Goal: Use online tool/utility: Utilize a website feature to perform a specific function

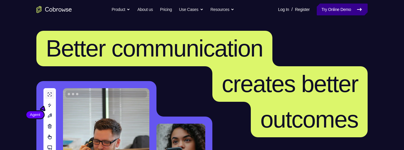
click at [357, 9] on icon at bounding box center [358, 9] width 7 height 7
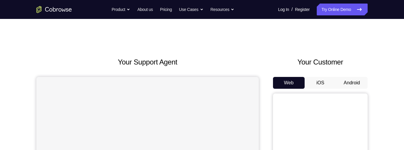
click at [353, 83] on button "Android" at bounding box center [352, 83] width 32 height 12
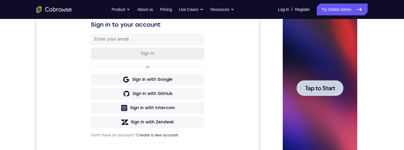
click at [322, 89] on span "Tap to Start" at bounding box center [319, 88] width 30 height 6
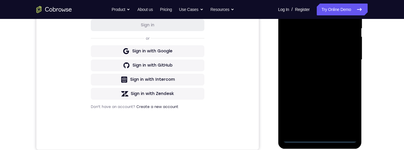
scroll to position [139, 0]
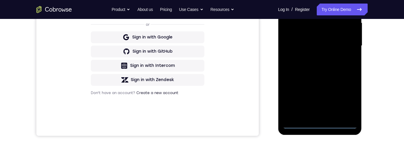
click at [321, 126] on div at bounding box center [319, 45] width 74 height 165
click at [349, 98] on div at bounding box center [319, 45] width 74 height 165
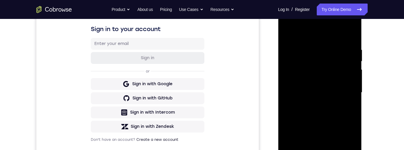
scroll to position [66, 0]
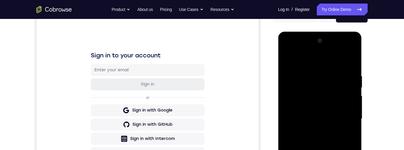
click at [331, 61] on div at bounding box center [319, 118] width 74 height 165
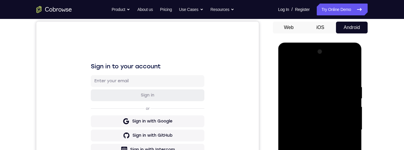
click at [344, 129] on div at bounding box center [319, 129] width 74 height 165
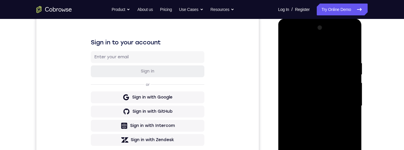
click at [313, 118] on div at bounding box center [319, 105] width 74 height 165
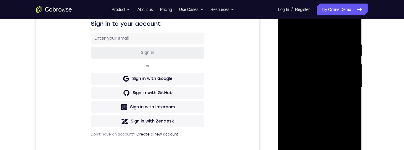
scroll to position [101, 0]
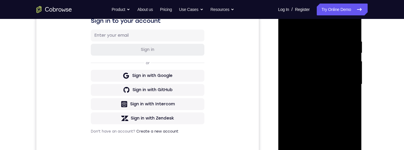
click at [331, 79] on div at bounding box center [319, 83] width 74 height 165
click at [324, 70] on div at bounding box center [319, 83] width 74 height 165
click at [335, 88] on div at bounding box center [319, 83] width 74 height 165
click at [336, 105] on div at bounding box center [319, 83] width 74 height 165
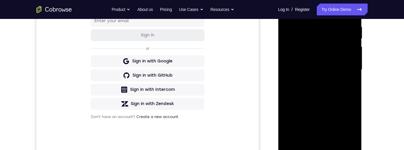
click at [320, 87] on div at bounding box center [319, 69] width 74 height 165
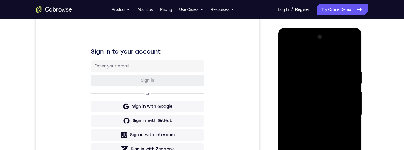
click at [342, 55] on div at bounding box center [319, 114] width 74 height 165
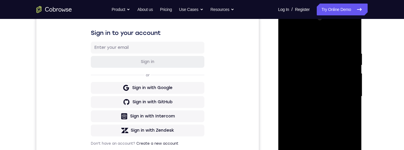
click at [328, 119] on div at bounding box center [319, 96] width 74 height 165
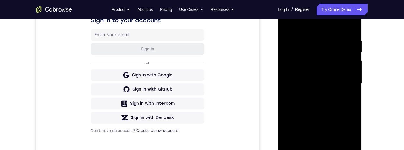
click at [337, 107] on div at bounding box center [319, 83] width 74 height 165
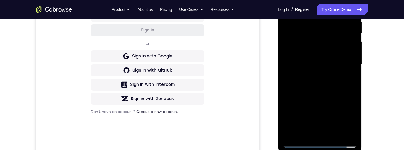
click at [354, 90] on div at bounding box center [319, 64] width 74 height 165
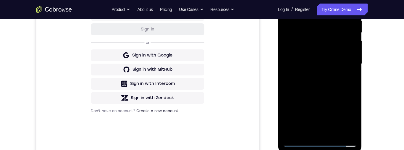
click at [353, 90] on div at bounding box center [319, 63] width 74 height 165
click at [354, 90] on div at bounding box center [319, 63] width 74 height 165
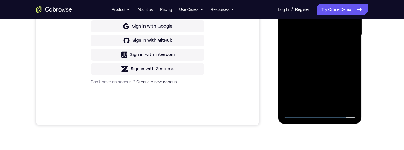
scroll to position [153, 0]
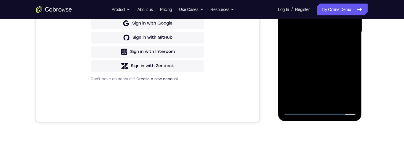
click at [336, 100] on div at bounding box center [319, 31] width 74 height 165
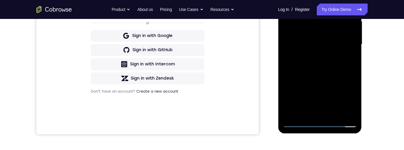
scroll to position [134, 0]
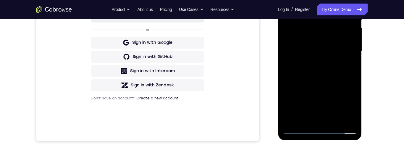
click at [324, 81] on div at bounding box center [319, 50] width 74 height 165
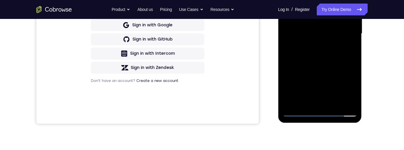
scroll to position [154, 0]
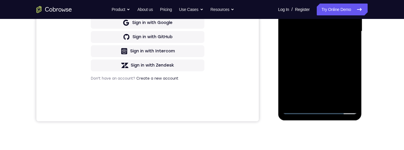
click at [332, 78] on div at bounding box center [319, 31] width 74 height 165
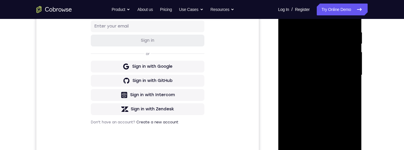
scroll to position [108, 0]
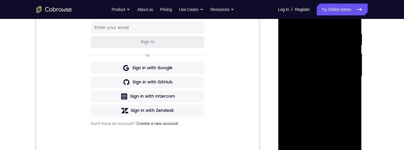
click at [343, 73] on div at bounding box center [319, 76] width 74 height 165
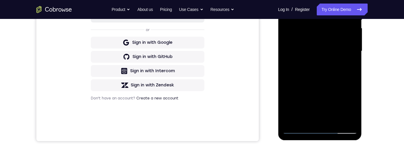
click at [334, 100] on div at bounding box center [319, 50] width 74 height 165
click at [314, 97] on div at bounding box center [319, 50] width 74 height 165
click at [314, 91] on div at bounding box center [319, 50] width 74 height 165
click at [331, 49] on div at bounding box center [319, 50] width 74 height 165
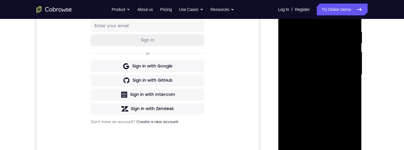
scroll to position [80, 0]
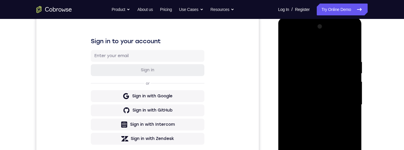
click at [290, 46] on div at bounding box center [319, 104] width 74 height 165
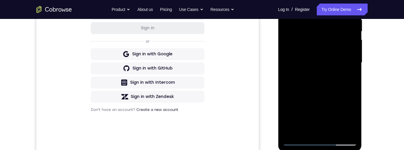
scroll to position [135, 0]
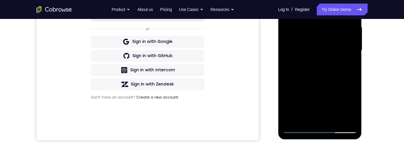
click at [333, 99] on div at bounding box center [319, 49] width 74 height 165
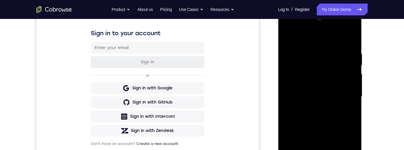
scroll to position [72, 0]
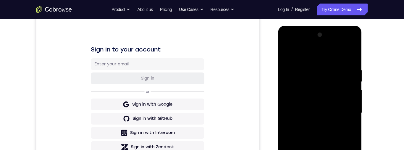
click at [287, 55] on div at bounding box center [319, 112] width 74 height 165
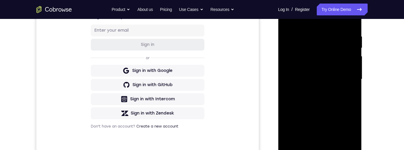
scroll to position [110, 0]
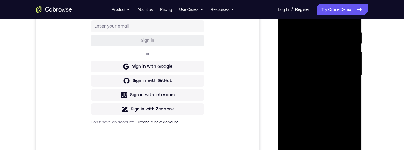
click at [341, 122] on div at bounding box center [319, 74] width 74 height 165
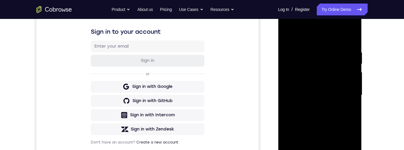
scroll to position [84, 0]
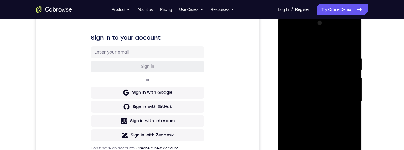
click at [289, 42] on div at bounding box center [319, 100] width 74 height 165
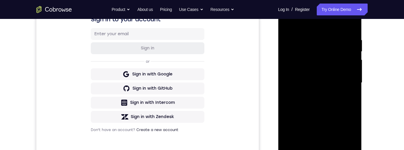
scroll to position [103, 0]
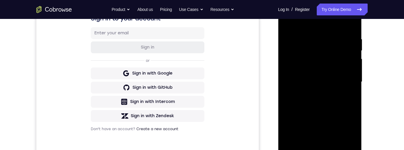
click at [336, 90] on div at bounding box center [319, 81] width 74 height 165
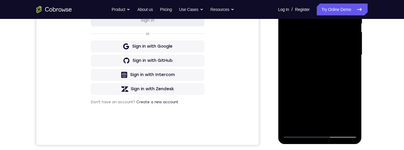
scroll to position [130, 0]
click at [345, 81] on div at bounding box center [319, 54] width 74 height 165
click at [348, 68] on div at bounding box center [319, 54] width 74 height 165
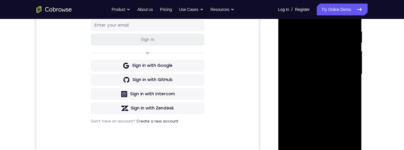
scroll to position [72, 0]
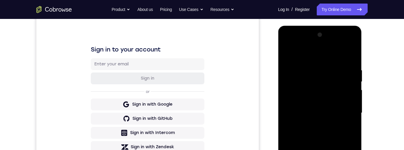
click at [288, 56] on div at bounding box center [319, 112] width 74 height 165
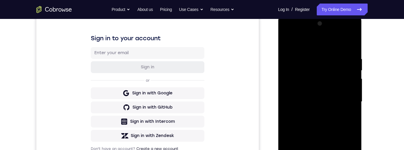
scroll to position [111, 0]
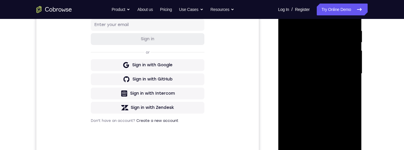
click at [337, 71] on div at bounding box center [319, 73] width 74 height 165
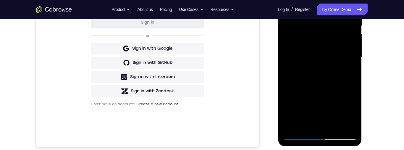
scroll to position [131, 0]
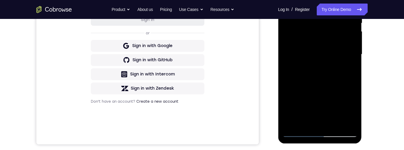
click at [314, 85] on div at bounding box center [319, 54] width 74 height 165
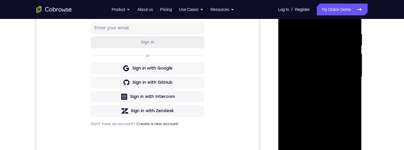
scroll to position [87, 0]
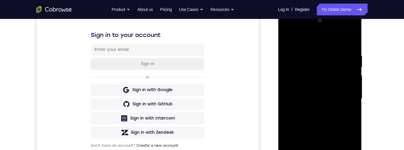
click at [354, 42] on div at bounding box center [319, 98] width 74 height 165
click at [353, 38] on div at bounding box center [319, 98] width 74 height 165
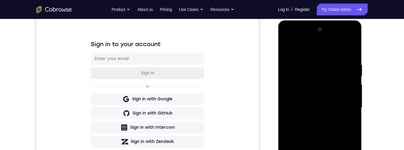
click at [355, 32] on div at bounding box center [319, 107] width 74 height 165
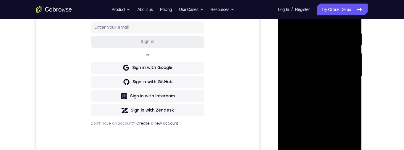
scroll to position [76, 0]
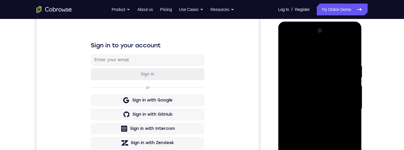
click at [286, 51] on div at bounding box center [319, 108] width 74 height 165
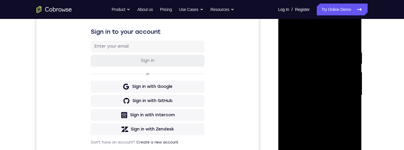
scroll to position [117, 0]
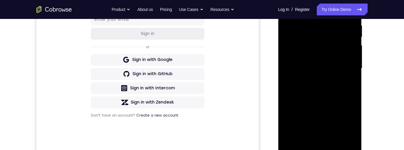
click at [334, 62] on div at bounding box center [319, 68] width 74 height 165
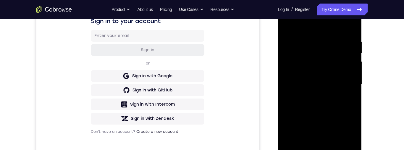
scroll to position [83, 0]
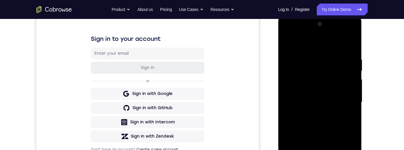
click at [286, 45] on div at bounding box center [319, 102] width 74 height 165
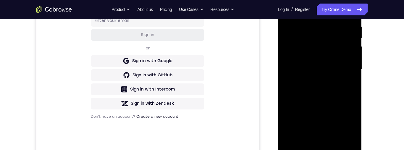
scroll to position [121, 0]
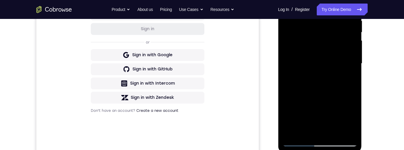
click at [340, 59] on div at bounding box center [319, 63] width 74 height 165
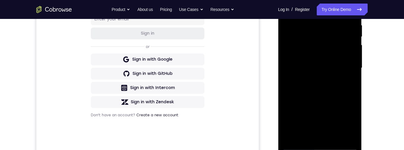
scroll to position [100, 0]
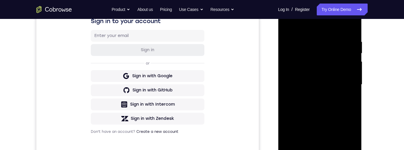
click at [289, 26] on div at bounding box center [319, 84] width 74 height 165
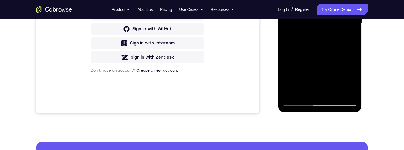
scroll to position [162, 0]
click at [333, 40] on div at bounding box center [319, 22] width 74 height 165
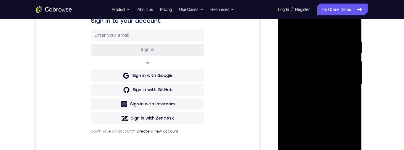
click at [287, 27] on div at bounding box center [319, 83] width 74 height 165
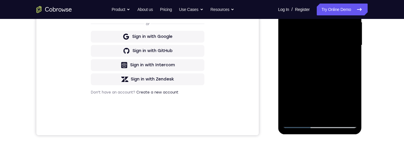
scroll to position [160, 0]
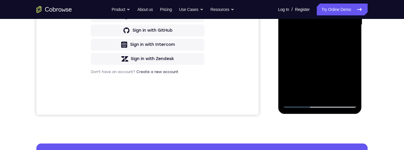
click at [332, 82] on div at bounding box center [319, 24] width 74 height 165
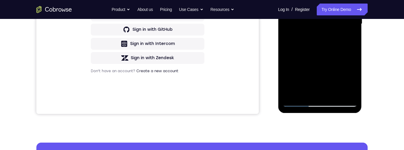
click at [352, 79] on div at bounding box center [319, 23] width 74 height 165
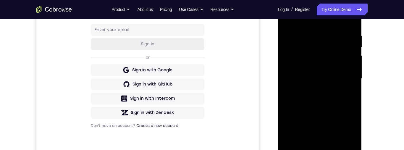
scroll to position [88, 0]
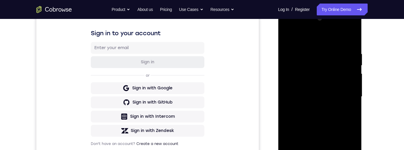
click at [286, 38] on div at bounding box center [319, 96] width 74 height 165
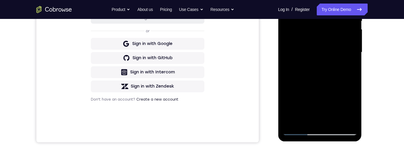
scroll to position [155, 0]
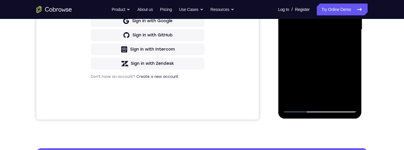
click at [337, 88] on div at bounding box center [319, 29] width 74 height 165
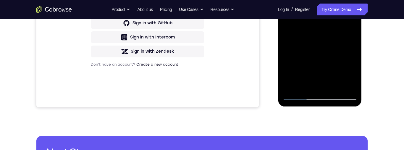
scroll to position [170, 0]
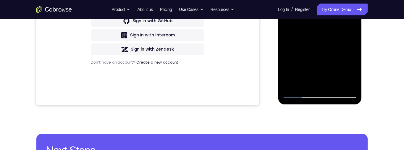
click at [352, 72] on div at bounding box center [319, 15] width 74 height 165
click at [351, 72] on div at bounding box center [319, 15] width 74 height 165
click at [349, 74] on div at bounding box center [319, 15] width 74 height 165
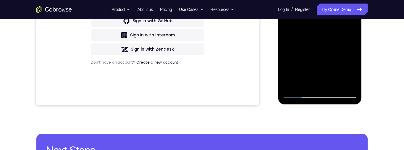
click at [349, 74] on div at bounding box center [319, 15] width 74 height 165
click at [350, 75] on div at bounding box center [319, 15] width 74 height 165
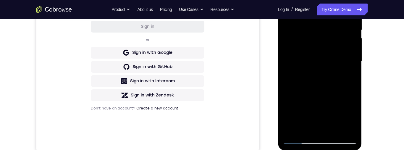
scroll to position [100, 0]
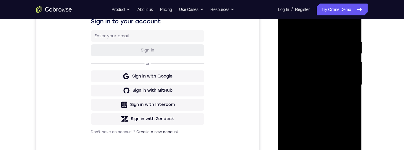
click at [288, 26] on div at bounding box center [319, 84] width 74 height 165
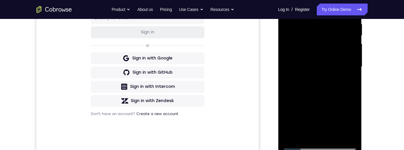
click at [335, 58] on div at bounding box center [319, 66] width 74 height 165
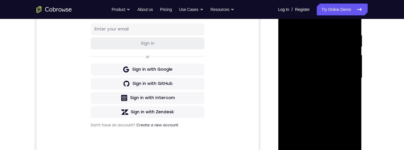
scroll to position [129, 0]
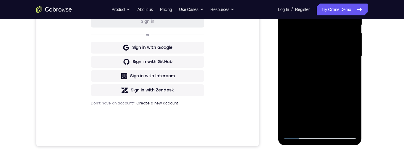
click at [328, 37] on div at bounding box center [319, 55] width 74 height 165
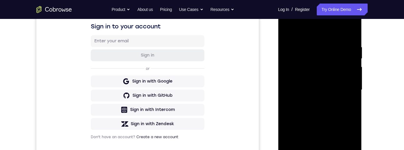
scroll to position [86, 0]
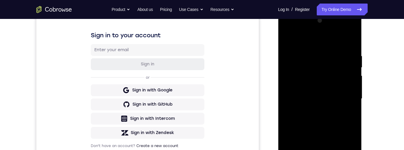
click at [289, 35] on div at bounding box center [319, 98] width 74 height 165
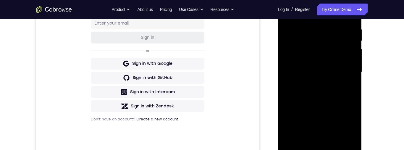
scroll to position [100, 0]
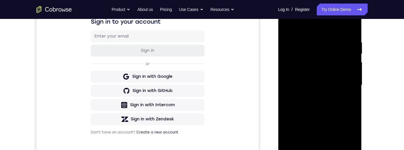
click at [288, 28] on div at bounding box center [319, 84] width 74 height 165
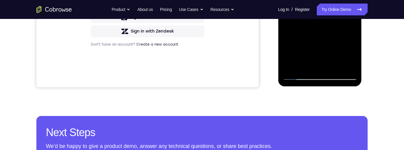
scroll to position [184, 0]
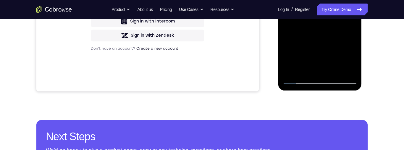
click at [329, 60] on div at bounding box center [319, 1] width 74 height 165
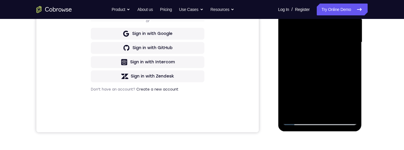
scroll to position [113, 0]
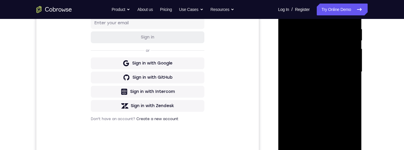
click at [288, 12] on div at bounding box center [319, 71] width 74 height 165
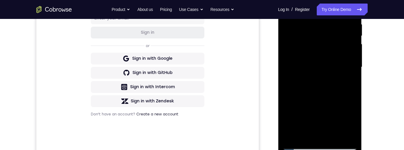
scroll to position [143, 0]
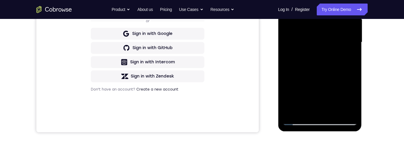
click at [328, 81] on div at bounding box center [319, 42] width 74 height 165
click at [331, 67] on div at bounding box center [319, 42] width 74 height 165
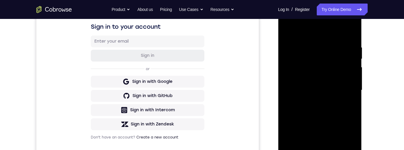
scroll to position [88, 0]
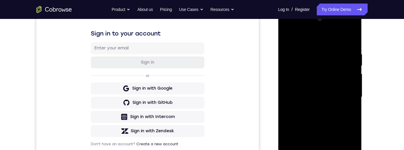
click at [286, 38] on div at bounding box center [319, 96] width 74 height 165
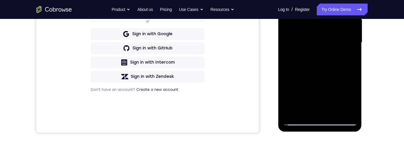
scroll to position [114, 0]
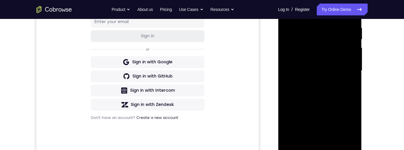
click at [332, 55] on div at bounding box center [319, 70] width 74 height 165
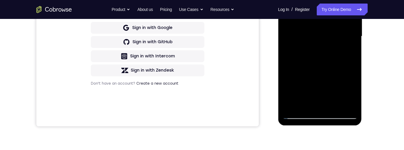
scroll to position [102, 0]
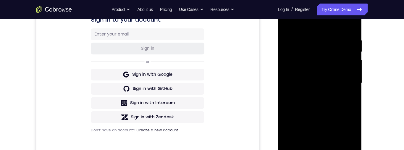
click at [287, 25] on div at bounding box center [319, 82] width 74 height 165
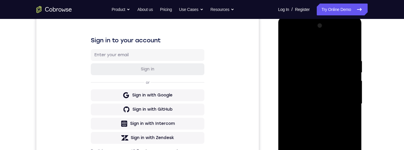
click at [313, 63] on div at bounding box center [319, 103] width 74 height 165
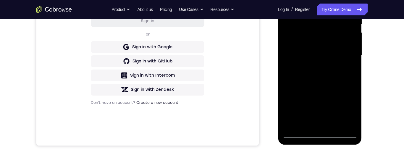
scroll to position [141, 0]
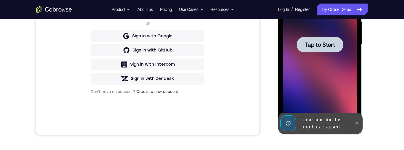
click at [330, 49] on div at bounding box center [319, 45] width 47 height 16
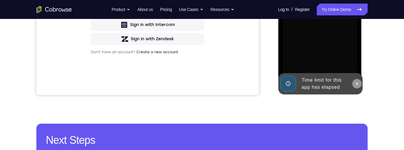
click at [359, 82] on button at bounding box center [356, 83] width 9 height 9
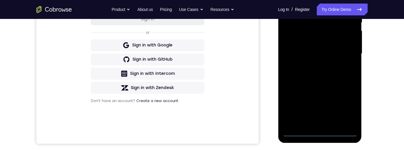
scroll to position [191, 0]
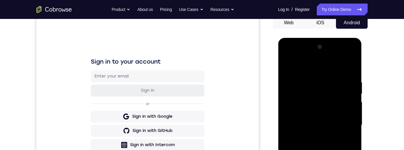
scroll to position [74, 0]
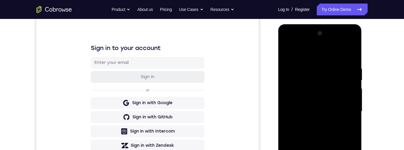
click at [329, 54] on div at bounding box center [319, 111] width 74 height 165
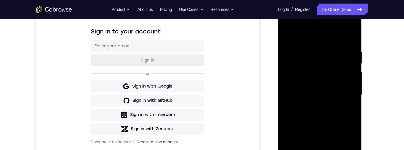
scroll to position [122, 0]
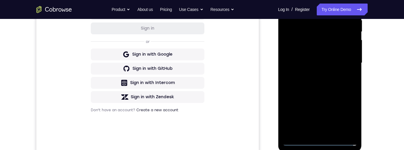
click at [346, 59] on div at bounding box center [319, 62] width 74 height 165
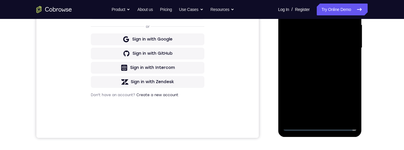
scroll to position [139, 0]
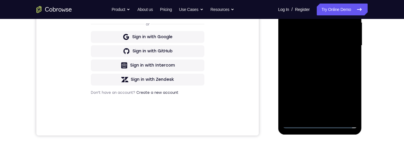
click at [312, 56] on div at bounding box center [319, 45] width 74 height 165
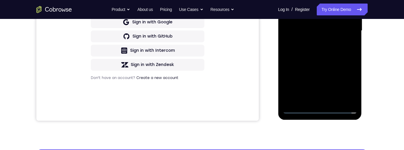
click at [337, 27] on div at bounding box center [319, 30] width 74 height 165
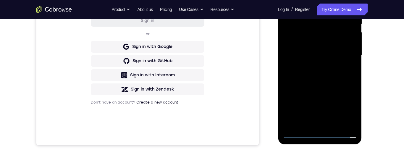
click at [339, 42] on div at bounding box center [319, 55] width 74 height 165
click at [342, 57] on div at bounding box center [319, 55] width 74 height 165
click at [345, 77] on div at bounding box center [319, 55] width 74 height 165
click at [381, 59] on div "Your Support Agent Your Customer Web iOS Android Next Steps We’d be happy to gi…" at bounding box center [202, 85] width 378 height 390
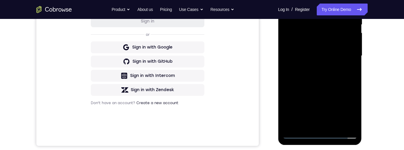
click at [321, 73] on div at bounding box center [319, 55] width 74 height 165
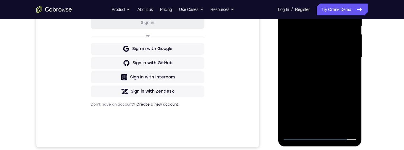
click at [348, 65] on div at bounding box center [319, 57] width 74 height 165
click at [341, 56] on div at bounding box center [319, 57] width 74 height 165
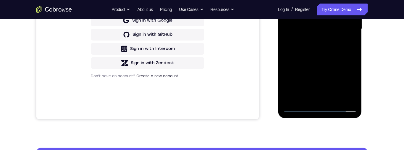
scroll to position [158, 0]
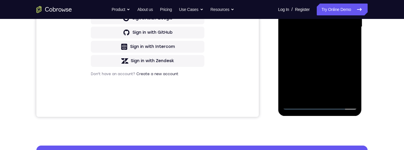
click at [342, 51] on div at bounding box center [319, 26] width 74 height 165
click at [336, 99] on div at bounding box center [319, 26] width 74 height 165
click at [329, 59] on div at bounding box center [319, 26] width 74 height 165
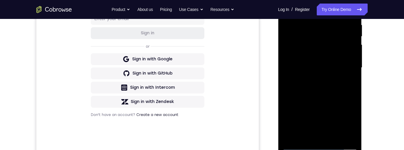
click at [334, 65] on div at bounding box center [319, 67] width 74 height 165
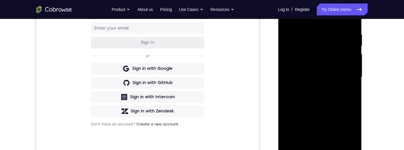
scroll to position [99, 0]
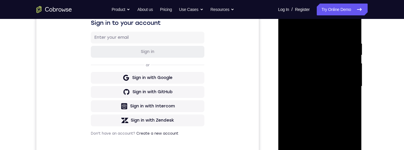
click at [288, 27] on div at bounding box center [319, 86] width 74 height 165
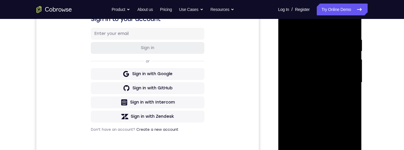
click at [331, 78] on div at bounding box center [319, 82] width 74 height 165
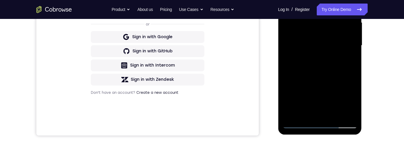
click at [319, 95] on div at bounding box center [319, 45] width 74 height 165
click at [322, 96] on div at bounding box center [319, 45] width 74 height 165
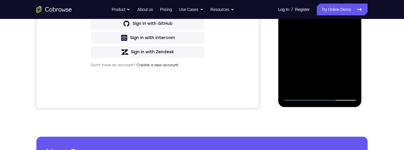
click at [305, 86] on div at bounding box center [319, 17] width 74 height 165
click at [311, 70] on div at bounding box center [319, 17] width 74 height 165
click at [312, 69] on div at bounding box center [319, 17] width 74 height 165
click at [310, 70] on div at bounding box center [319, 17] width 74 height 165
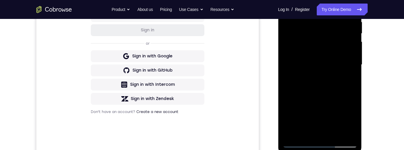
scroll to position [104, 0]
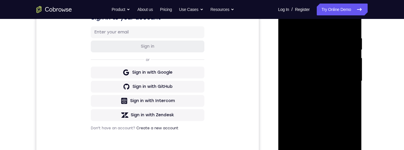
click at [286, 22] on div at bounding box center [319, 80] width 74 height 165
click at [336, 79] on div at bounding box center [319, 80] width 74 height 165
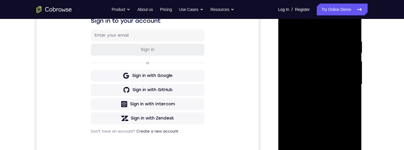
scroll to position [87, 0]
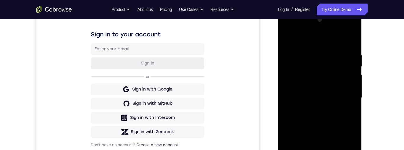
click at [285, 38] on div at bounding box center [319, 97] width 74 height 165
click at [312, 58] on div at bounding box center [319, 97] width 74 height 165
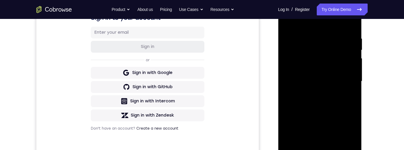
click at [332, 64] on div at bounding box center [319, 81] width 74 height 165
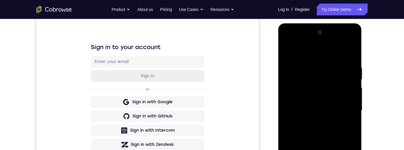
click at [288, 51] on div at bounding box center [319, 110] width 74 height 165
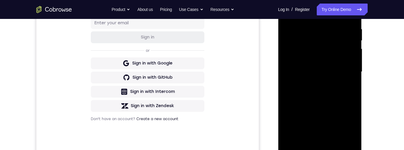
scroll to position [112, 0]
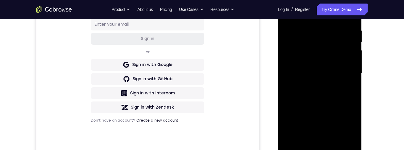
click at [334, 33] on div at bounding box center [319, 73] width 74 height 165
click at [353, 41] on div at bounding box center [319, 73] width 74 height 165
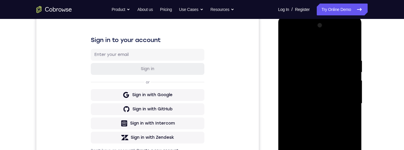
scroll to position [77, 0]
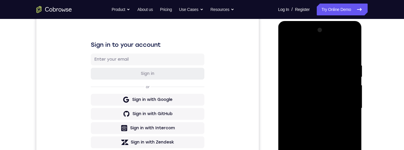
click at [288, 49] on div at bounding box center [319, 107] width 74 height 165
click at [351, 75] on div at bounding box center [319, 107] width 74 height 165
click at [353, 75] on div at bounding box center [319, 107] width 74 height 165
click at [289, 48] on div at bounding box center [319, 107] width 74 height 165
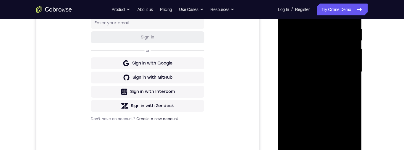
scroll to position [113, 0]
click at [312, 25] on div at bounding box center [319, 72] width 74 height 165
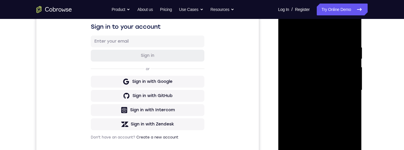
click at [353, 65] on div at bounding box center [319, 89] width 74 height 165
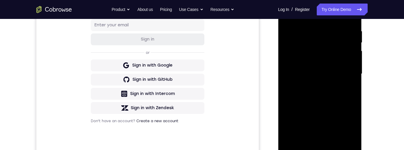
click at [353, 61] on div at bounding box center [319, 73] width 74 height 165
click at [354, 56] on div at bounding box center [319, 73] width 74 height 165
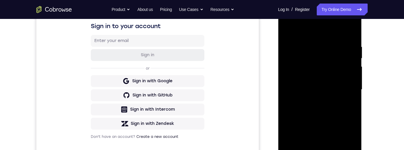
click at [351, 33] on div at bounding box center [319, 89] width 74 height 165
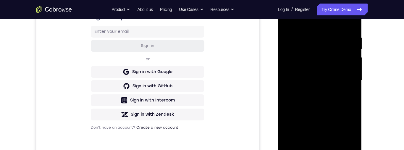
click at [348, 34] on div at bounding box center [319, 80] width 74 height 165
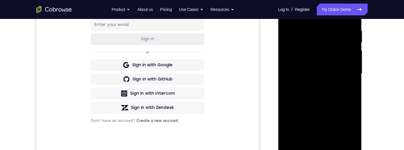
scroll to position [92, 0]
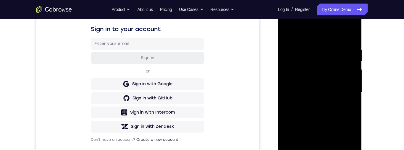
click at [349, 35] on div at bounding box center [319, 92] width 74 height 165
click at [351, 34] on div at bounding box center [319, 92] width 74 height 165
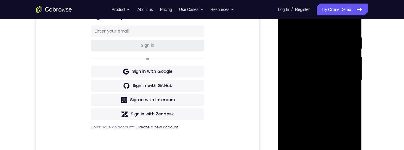
scroll to position [105, 0]
click at [291, 34] on div at bounding box center [319, 79] width 74 height 165
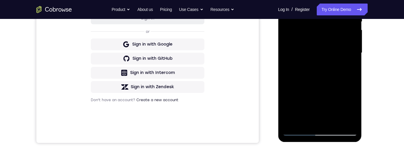
scroll to position [144, 0]
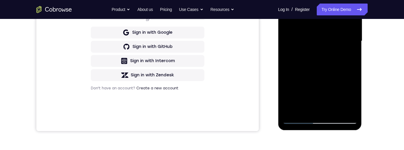
click at [333, 110] on div at bounding box center [319, 40] width 74 height 165
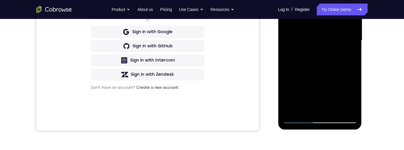
scroll to position [129, 0]
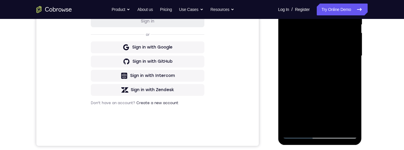
click at [331, 38] on div at bounding box center [319, 55] width 74 height 165
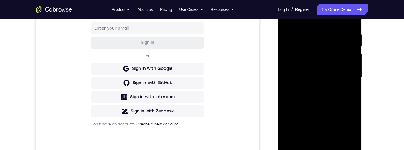
scroll to position [89, 0]
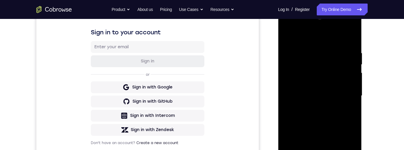
click at [288, 38] on div at bounding box center [319, 95] width 74 height 165
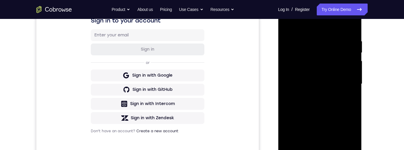
scroll to position [92, 0]
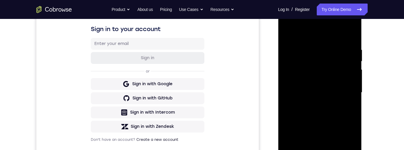
click at [287, 30] on div at bounding box center [319, 92] width 74 height 165
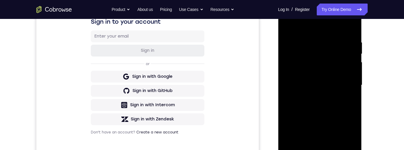
click at [312, 38] on div at bounding box center [319, 84] width 74 height 165
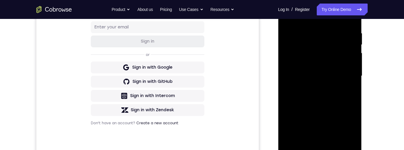
scroll to position [100, 0]
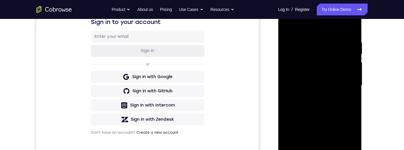
click at [354, 57] on div at bounding box center [319, 85] width 74 height 165
click at [360, 53] on div at bounding box center [320, 86] width 84 height 176
click at [352, 40] on div at bounding box center [319, 85] width 74 height 165
click at [350, 30] on div at bounding box center [319, 85] width 74 height 165
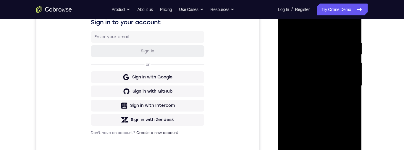
click at [311, 35] on div at bounding box center [319, 85] width 74 height 165
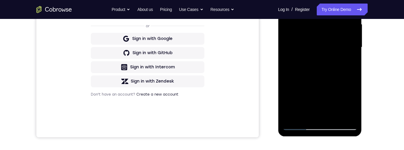
scroll to position [138, 0]
click at [355, 42] on div at bounding box center [319, 46] width 74 height 165
click at [355, 41] on div at bounding box center [319, 46] width 74 height 165
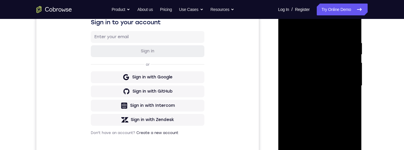
click at [351, 45] on div at bounding box center [319, 85] width 74 height 165
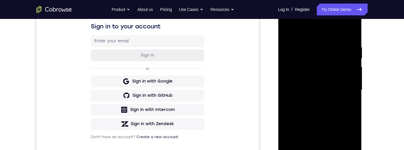
click at [351, 49] on div at bounding box center [319, 89] width 74 height 165
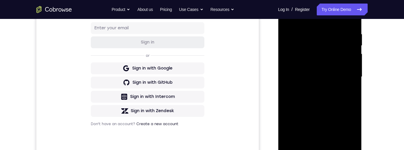
scroll to position [92, 0]
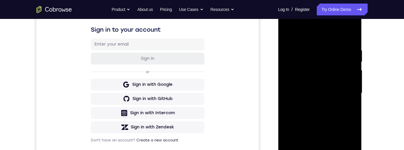
click at [353, 37] on div at bounding box center [319, 92] width 74 height 165
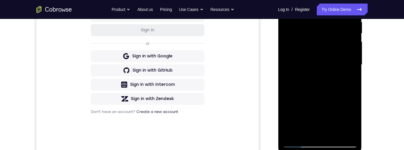
scroll to position [145, 0]
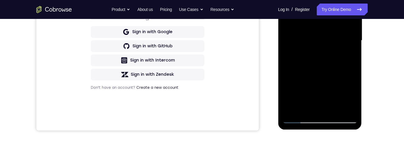
click at [336, 109] on div at bounding box center [319, 40] width 74 height 165
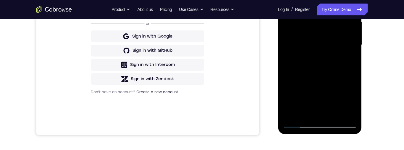
scroll to position [128, 0]
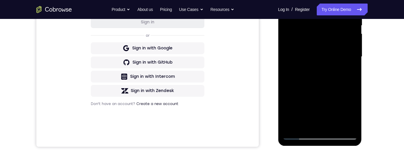
click at [331, 50] on div at bounding box center [319, 56] width 74 height 165
click at [330, 54] on div at bounding box center [319, 56] width 74 height 165
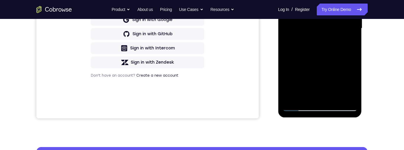
scroll to position [157, 0]
click at [312, 95] on div at bounding box center [319, 27] width 74 height 165
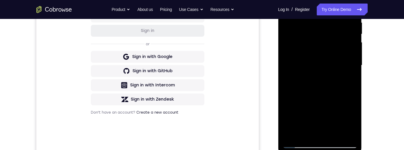
scroll to position [96, 0]
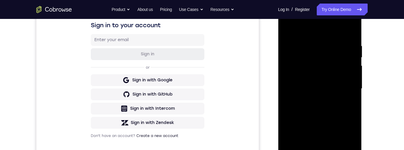
click at [289, 30] on div at bounding box center [319, 88] width 74 height 165
click at [332, 86] on div at bounding box center [319, 88] width 74 height 165
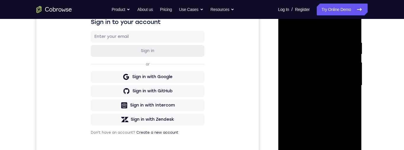
scroll to position [100, 0]
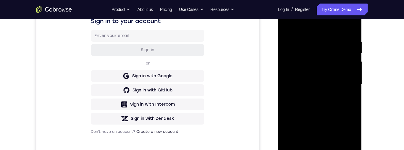
click at [343, 77] on div at bounding box center [319, 84] width 74 height 165
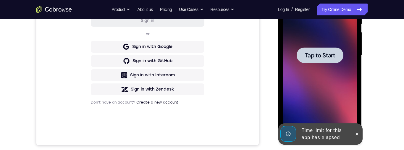
click at [332, 58] on span "Tap to Start" at bounding box center [319, 55] width 30 height 6
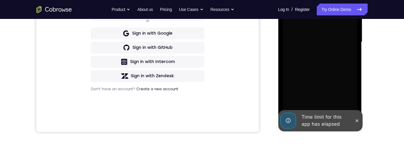
scroll to position [171, 0]
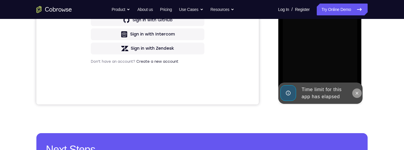
click at [355, 95] on icon at bounding box center [356, 93] width 5 height 5
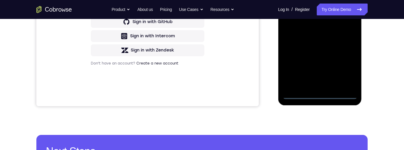
scroll to position [0, 0]
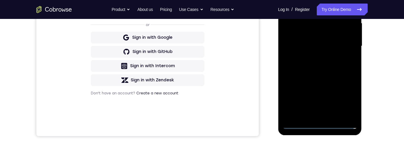
click at [321, 125] on div at bounding box center [319, 45] width 74 height 165
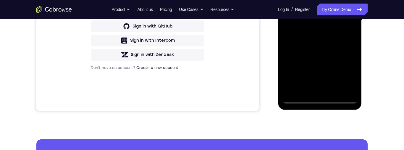
scroll to position [164, 0]
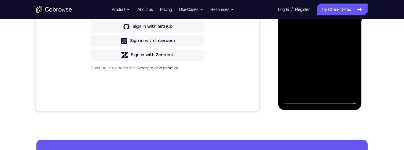
click at [349, 74] on div at bounding box center [319, 20] width 74 height 165
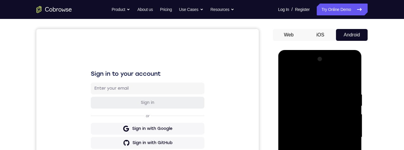
click at [335, 77] on div at bounding box center [319, 136] width 74 height 165
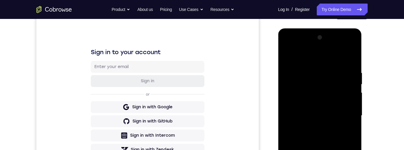
scroll to position [92, 0]
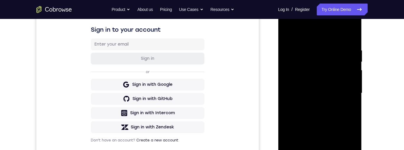
click at [345, 90] on div at bounding box center [319, 92] width 74 height 165
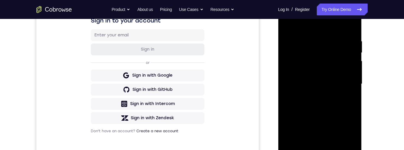
scroll to position [113, 0]
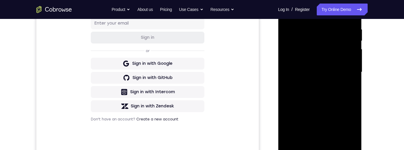
click at [313, 83] on div at bounding box center [319, 71] width 74 height 165
click at [336, 66] on div at bounding box center [319, 71] width 74 height 165
click at [332, 63] on div at bounding box center [319, 71] width 74 height 165
click at [337, 73] on div at bounding box center [319, 71] width 74 height 165
click at [337, 89] on div at bounding box center [319, 71] width 74 height 165
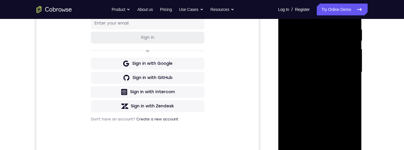
scroll to position [88, 0]
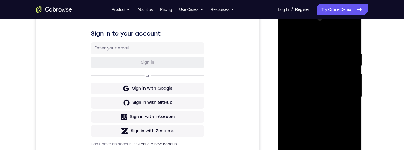
click at [348, 40] on div at bounding box center [319, 96] width 74 height 165
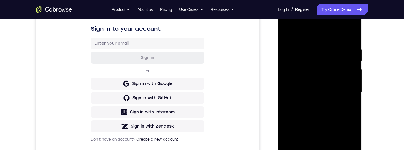
click at [320, 105] on div at bounding box center [319, 91] width 74 height 165
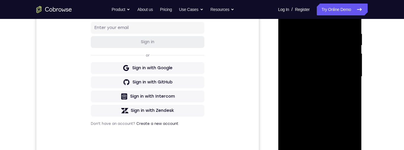
click at [331, 99] on div at bounding box center [319, 76] width 74 height 165
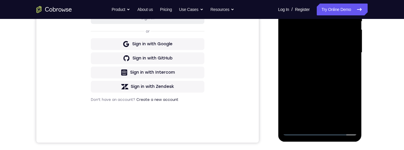
scroll to position [133, 0]
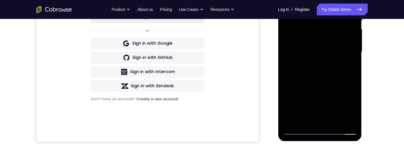
click at [342, 75] on div at bounding box center [319, 51] width 74 height 165
click at [335, 122] on div at bounding box center [319, 51] width 74 height 165
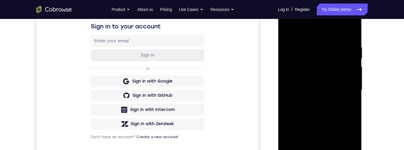
click at [376, 95] on div "Your Support Agent Your Customer Web iOS Android Next Steps We’d be happy to gi…" at bounding box center [202, 119] width 378 height 390
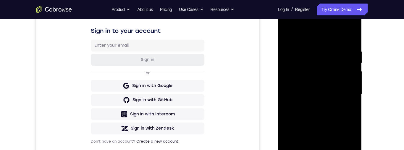
click at [322, 126] on div at bounding box center [319, 94] width 74 height 165
click at [334, 77] on div at bounding box center [319, 94] width 74 height 165
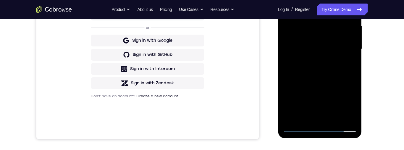
scroll to position [124, 0]
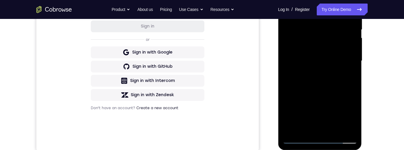
click at [340, 96] on div at bounding box center [319, 60] width 74 height 165
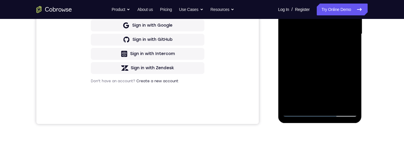
scroll to position [143, 0]
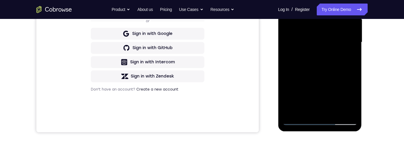
click at [346, 85] on div at bounding box center [319, 42] width 74 height 165
click at [345, 89] on div at bounding box center [319, 42] width 74 height 165
click at [346, 91] on div at bounding box center [319, 42] width 74 height 165
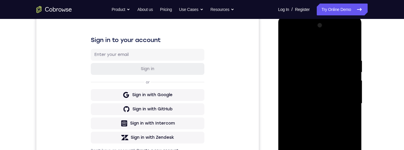
scroll to position [70, 0]
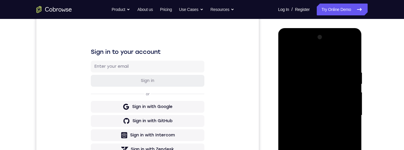
click at [332, 113] on div at bounding box center [319, 115] width 74 height 165
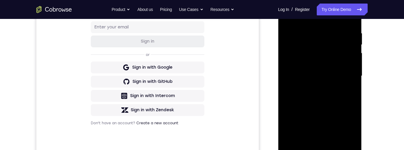
scroll to position [126, 0]
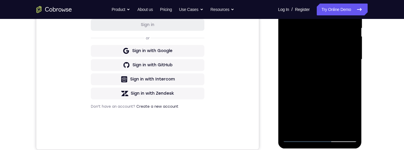
click at [322, 108] on div at bounding box center [319, 59] width 74 height 165
click at [312, 93] on div at bounding box center [319, 59] width 74 height 165
click at [293, 122] on div at bounding box center [319, 59] width 74 height 165
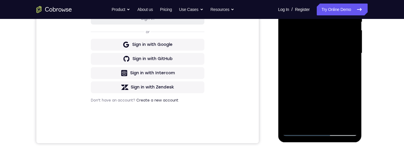
scroll to position [139, 0]
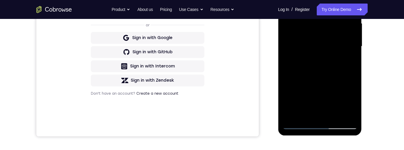
click at [298, 121] on div at bounding box center [319, 46] width 74 height 165
click at [298, 125] on div at bounding box center [319, 46] width 74 height 165
click at [298, 126] on div at bounding box center [319, 46] width 74 height 165
click at [297, 126] on div at bounding box center [319, 46] width 74 height 165
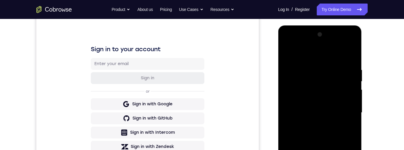
scroll to position [73, 0]
click at [334, 109] on div at bounding box center [319, 112] width 74 height 165
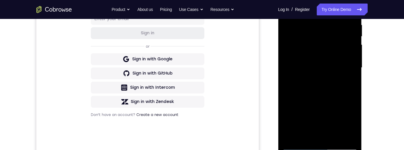
scroll to position [118, 0]
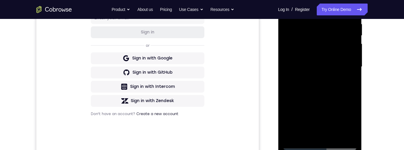
click at [319, 78] on div at bounding box center [319, 66] width 74 height 165
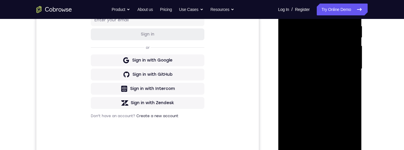
scroll to position [117, 0]
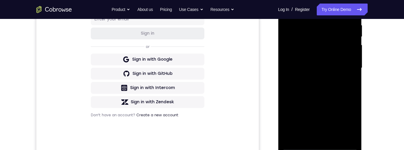
click at [355, 87] on div at bounding box center [319, 67] width 74 height 165
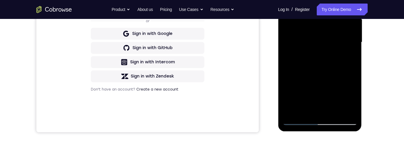
click at [314, 109] on div at bounding box center [319, 42] width 74 height 165
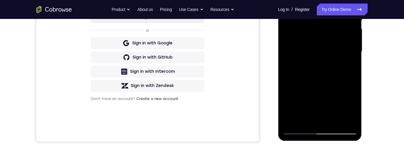
click at [351, 109] on div at bounding box center [319, 51] width 74 height 165
click at [353, 109] on div at bounding box center [319, 51] width 74 height 165
click at [350, 108] on div at bounding box center [319, 51] width 74 height 165
click at [351, 109] on div at bounding box center [319, 51] width 74 height 165
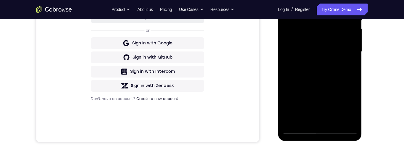
click at [351, 109] on div at bounding box center [319, 51] width 74 height 165
click at [350, 110] on div at bounding box center [319, 51] width 74 height 165
click at [350, 109] on div at bounding box center [319, 51] width 74 height 165
click at [351, 109] on div at bounding box center [319, 51] width 74 height 165
click at [352, 109] on div at bounding box center [319, 51] width 74 height 165
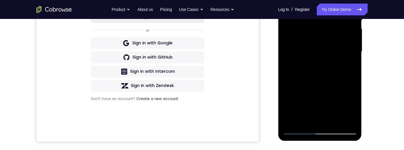
click at [352, 108] on div at bounding box center [319, 51] width 74 height 165
click at [353, 108] on div at bounding box center [319, 51] width 74 height 165
click at [353, 109] on div at bounding box center [319, 51] width 74 height 165
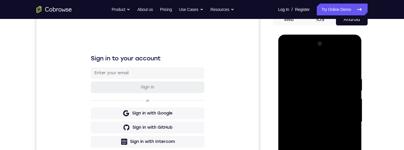
scroll to position [34, 0]
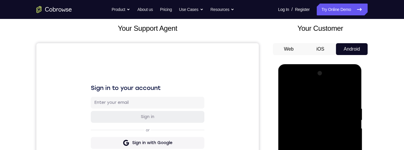
click at [286, 89] on div at bounding box center [319, 151] width 74 height 165
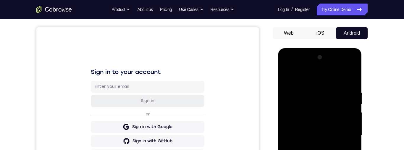
scroll to position [75, 0]
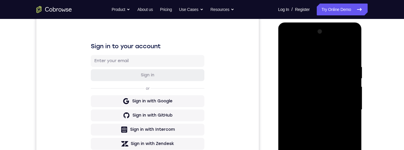
click at [340, 104] on div at bounding box center [319, 109] width 74 height 165
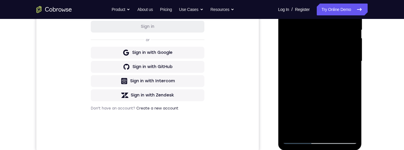
scroll to position [124, 0]
click at [345, 115] on div at bounding box center [319, 60] width 74 height 165
click at [345, 114] on div at bounding box center [319, 60] width 74 height 165
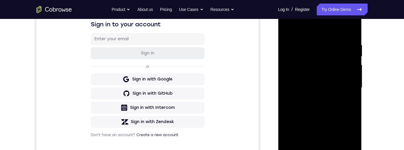
click at [344, 69] on div at bounding box center [319, 87] width 74 height 165
click at [345, 123] on div at bounding box center [319, 87] width 74 height 165
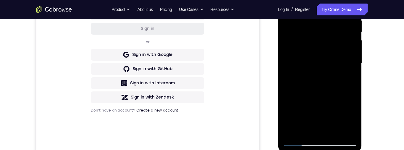
click at [353, 120] on div at bounding box center [319, 62] width 74 height 165
click at [352, 121] on div at bounding box center [319, 62] width 74 height 165
click at [340, 89] on div at bounding box center [319, 62] width 74 height 165
click at [350, 121] on div at bounding box center [319, 62] width 74 height 165
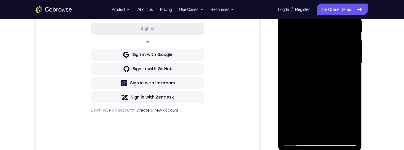
click at [350, 121] on div at bounding box center [319, 62] width 74 height 165
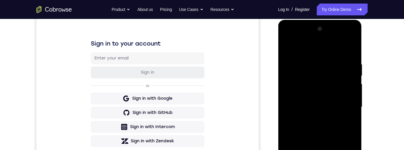
scroll to position [66, 0]
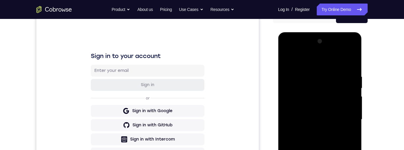
click at [287, 60] on div at bounding box center [319, 119] width 74 height 165
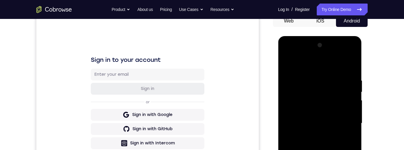
scroll to position [85, 0]
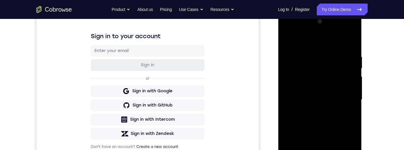
click at [336, 98] on div at bounding box center [319, 99] width 74 height 165
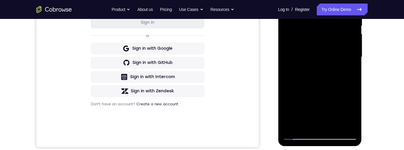
click at [350, 114] on div at bounding box center [319, 56] width 74 height 165
click at [347, 72] on div at bounding box center [319, 56] width 74 height 165
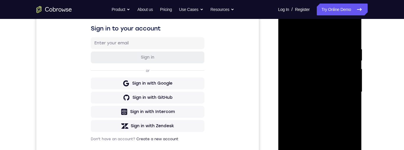
scroll to position [70, 0]
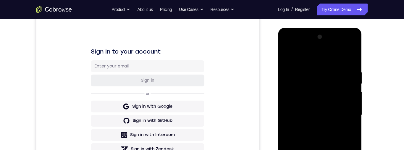
click at [315, 75] on div at bounding box center [319, 114] width 74 height 165
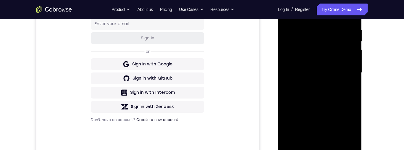
scroll to position [53, 0]
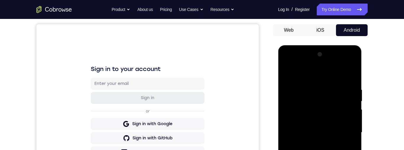
click at [294, 92] on div at bounding box center [319, 132] width 74 height 165
click at [351, 74] on div at bounding box center [319, 132] width 74 height 165
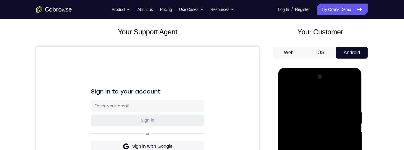
scroll to position [0, 0]
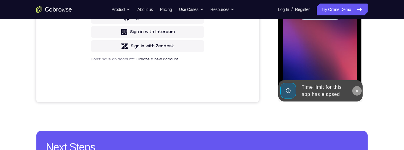
click at [358, 94] on button at bounding box center [356, 90] width 9 height 9
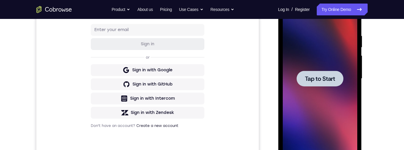
click at [332, 76] on span "Tap to Start" at bounding box center [319, 79] width 30 height 6
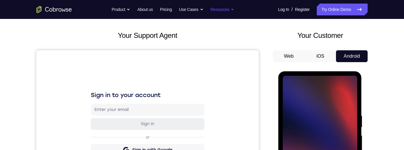
scroll to position [0, 0]
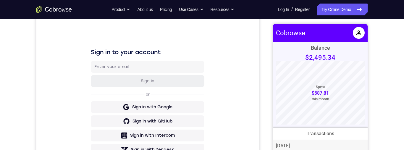
scroll to position [53, 0]
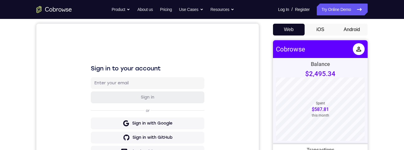
click at [355, 27] on button "Android" at bounding box center [352, 30] width 32 height 12
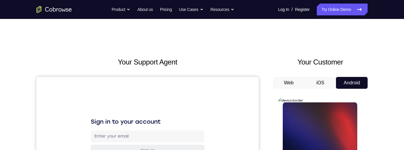
scroll to position [0, 0]
